Goal: Task Accomplishment & Management: Manage account settings

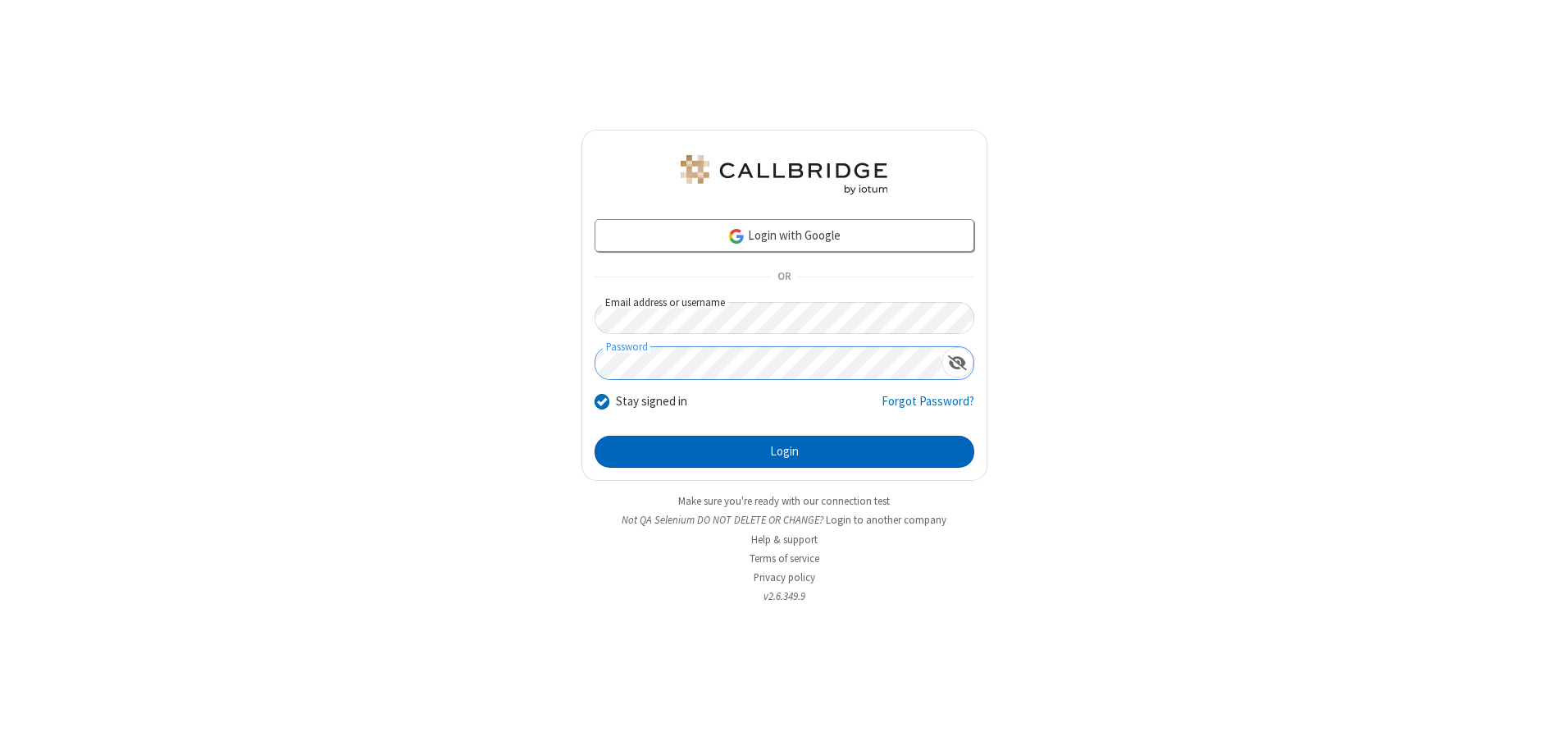
click at [784, 451] on button "Login" at bounding box center [784, 452] width 380 height 32
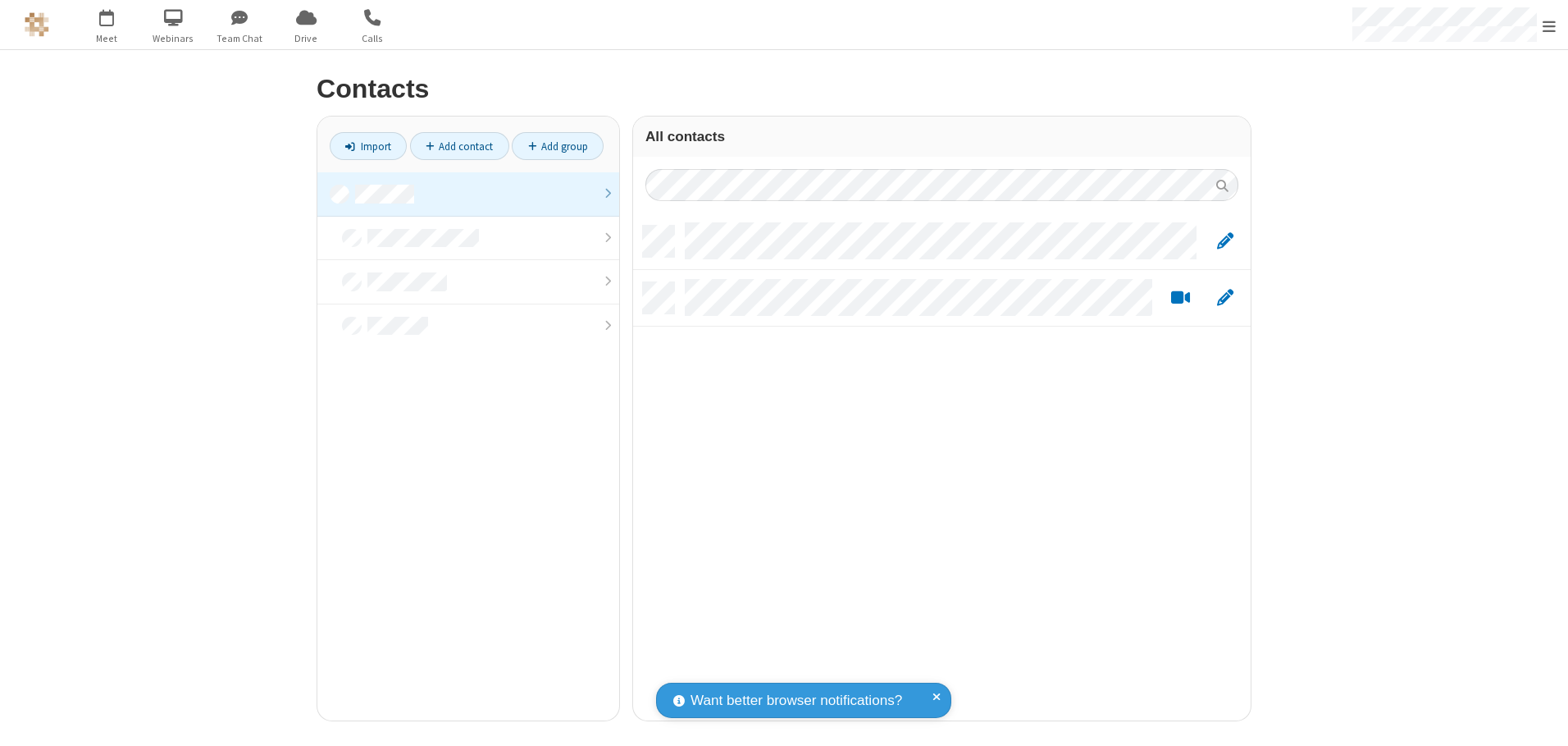
scroll to position [495, 606]
click at [468, 194] on link at bounding box center [468, 195] width 301 height 44
click at [459, 146] on link "Add contact" at bounding box center [459, 146] width 99 height 28
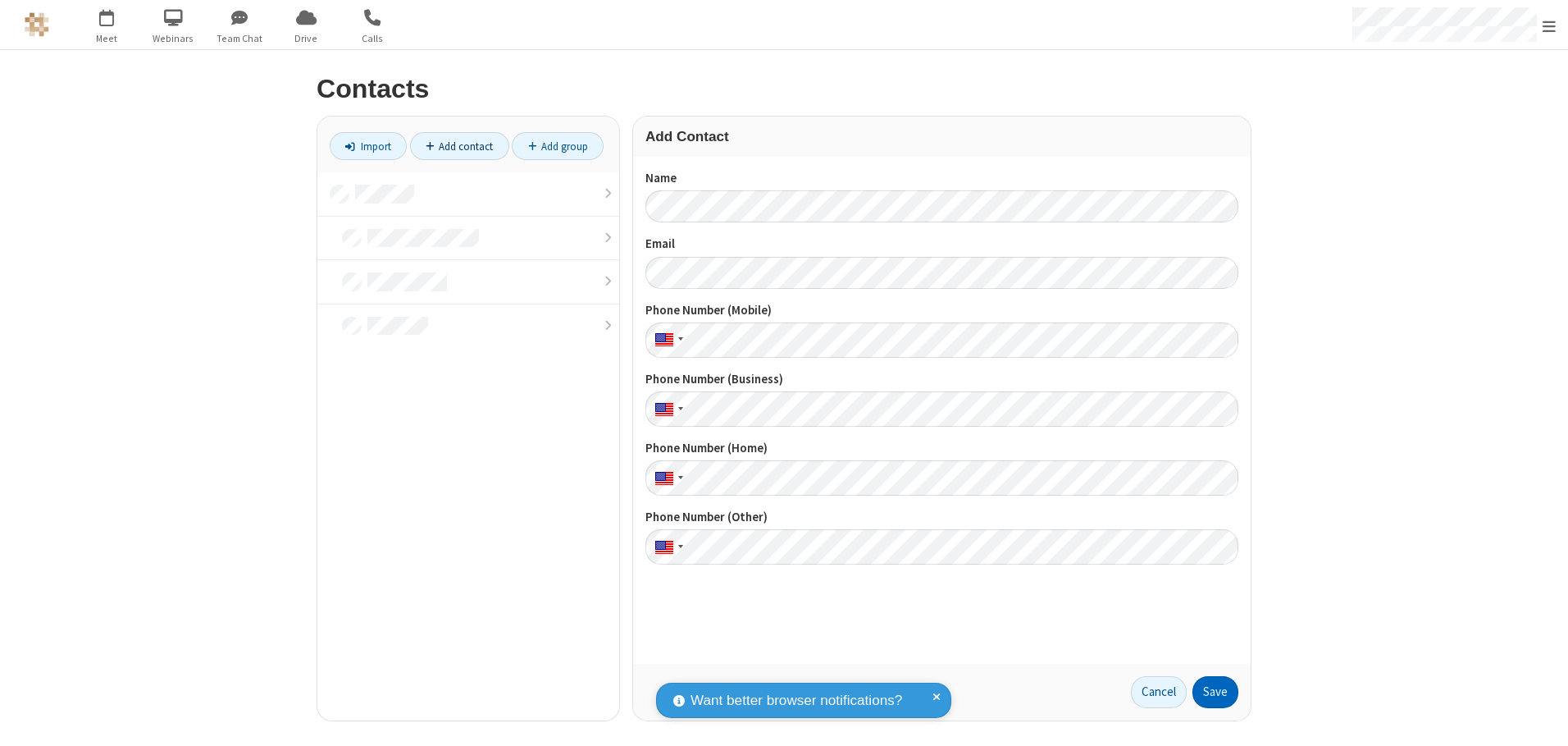
click at [1215, 691] on button "Save" at bounding box center [1215, 692] width 46 height 32
